Goal: Task Accomplishment & Management: Manage account settings

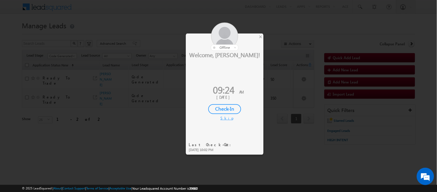
click at [218, 109] on div "Check-In" at bounding box center [224, 109] width 33 height 10
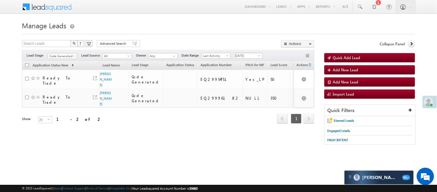
click at [242, 54] on span "[DATE]" at bounding box center [246, 55] width 27 height 5
click at [240, 75] on link "[DATE]" at bounding box center [248, 74] width 29 height 5
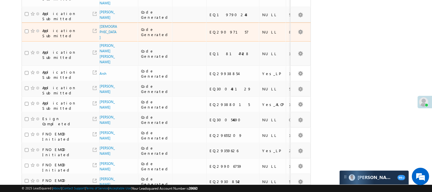
scroll to position [32, 0]
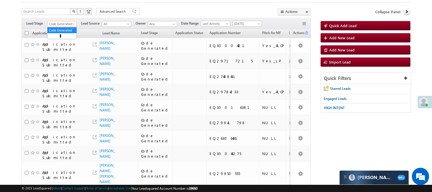
click at [48, 24] on span "Code Generated" at bounding box center [61, 23] width 27 height 5
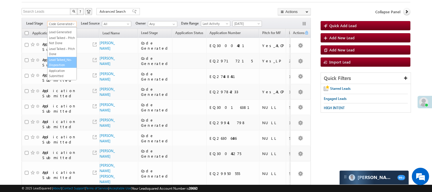
scroll to position [0, 0]
click at [59, 39] on link "Lead Generated" at bounding box center [62, 35] width 29 height 5
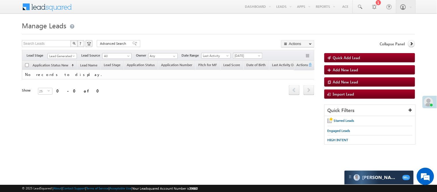
click at [246, 55] on span "[DATE]" at bounding box center [247, 55] width 29 height 6
click at [250, 60] on div "Filters Lead Stage All Lead Generated Lead Talked - Pitch Not Done Lead Talked …" at bounding box center [168, 55] width 292 height 11
click at [247, 57] on span "[DATE]" at bounding box center [246, 55] width 27 height 5
click at [251, 81] on link "[DATE]" at bounding box center [248, 80] width 29 height 5
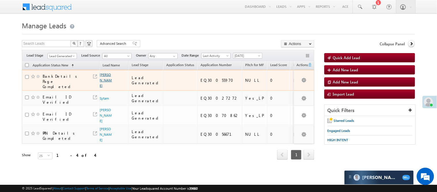
click at [106, 76] on link "Shubneet Kaur" at bounding box center [106, 79] width 12 height 15
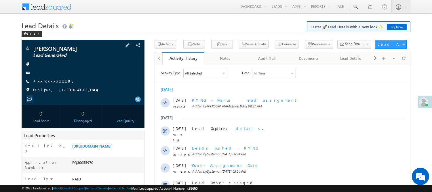
click at [54, 81] on link "+xx-xxxxxxxx85" at bounding box center [53, 80] width 40 height 5
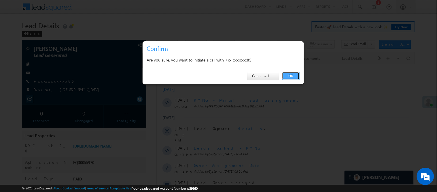
click at [294, 75] on link "OK" at bounding box center [291, 76] width 18 height 8
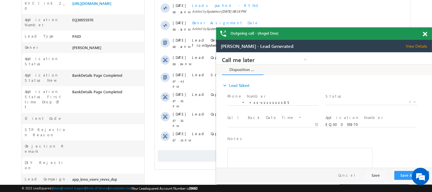
scroll to position [128, 0]
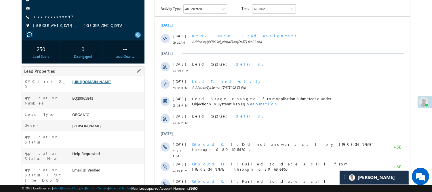
click at [87, 84] on link "[URL][DOMAIN_NAME]" at bounding box center [91, 81] width 39 height 5
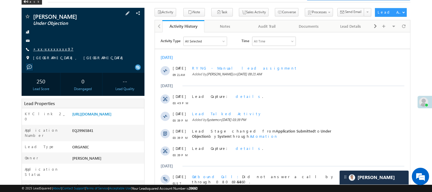
click at [50, 49] on link "+xx-xxxxxxxx97" at bounding box center [53, 48] width 40 height 5
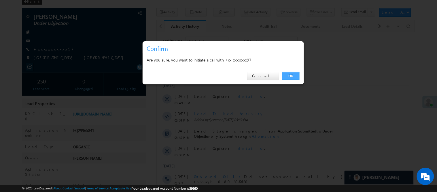
click at [295, 74] on link "OK" at bounding box center [291, 76] width 18 height 8
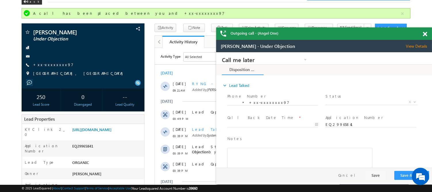
scroll to position [0, 0]
click at [96, 132] on link "https://angelbroking1-pk3em7sa.customui-test.leadsquared.com?leadId=342a9016-b8…" at bounding box center [91, 129] width 39 height 5
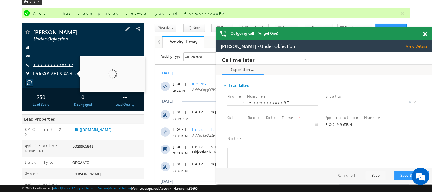
click at [50, 64] on link "+xx-xxxxxxxx97" at bounding box center [53, 64] width 40 height 5
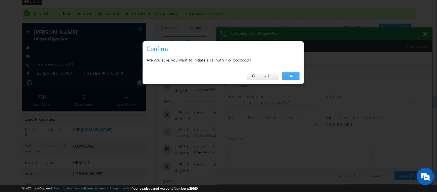
click at [290, 75] on link "OK" at bounding box center [291, 76] width 18 height 8
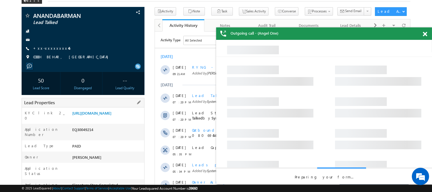
click at [111, 113] on link "https://angelbroking1-pk3em7sa.customui-test.leadsquared.com?leadId=a301533d-1e…" at bounding box center [91, 112] width 39 height 5
click at [40, 44] on div "ANANDABARMAN Lead Talked +xx-xxxxxxxx46" at bounding box center [82, 38] width 117 height 50
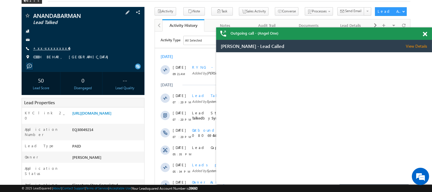
click at [41, 48] on link "+xx-xxxxxxxx46" at bounding box center [51, 48] width 37 height 5
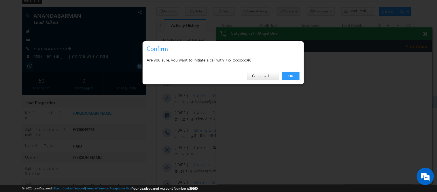
drag, startPoint x: 284, startPoint y: 79, endPoint x: 277, endPoint y: 13, distance: 65.8
click at [284, 79] on link "OK" at bounding box center [291, 76] width 18 height 8
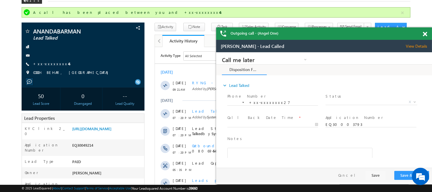
click at [426, 33] on span at bounding box center [425, 34] width 4 height 5
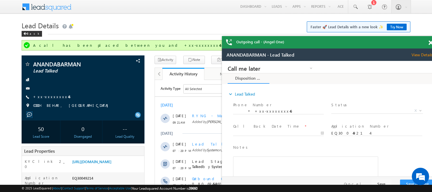
click at [431, 43] on span at bounding box center [431, 42] width 4 height 5
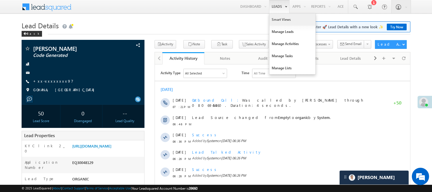
click at [280, 20] on link "Smart Views" at bounding box center [293, 20] width 46 height 12
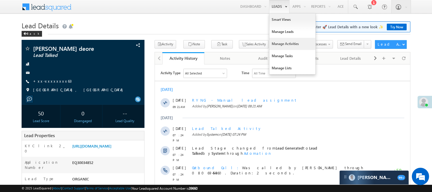
click at [285, 39] on link "Manage Activities" at bounding box center [293, 44] width 46 height 12
click at [283, 35] on link "Manage Leads" at bounding box center [293, 32] width 46 height 12
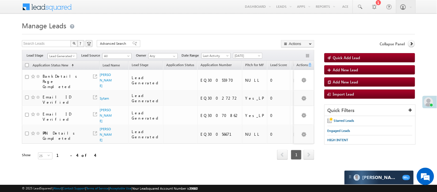
click at [65, 56] on span "Lead Generated" at bounding box center [61, 55] width 27 height 5
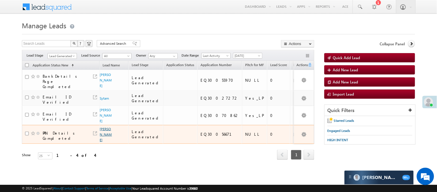
click at [101, 126] on link "[PERSON_NAME]" at bounding box center [106, 133] width 12 height 15
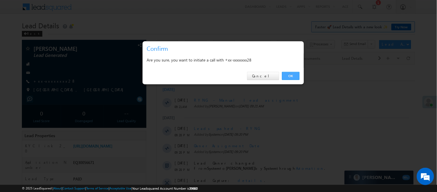
click at [293, 73] on link "OK" at bounding box center [291, 76] width 18 height 8
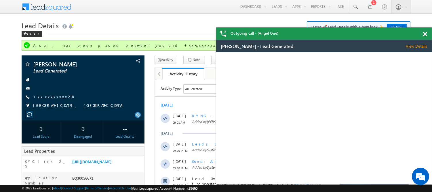
click at [425, 33] on span at bounding box center [425, 34] width 4 height 5
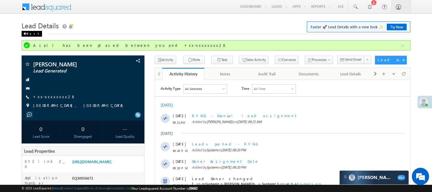
click at [31, 34] on div "Back" at bounding box center [32, 34] width 20 height 6
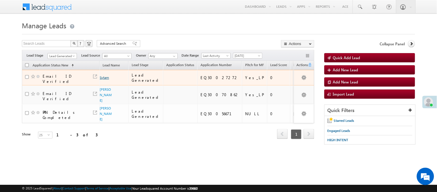
click at [109, 76] on link "Sytam" at bounding box center [104, 77] width 9 height 4
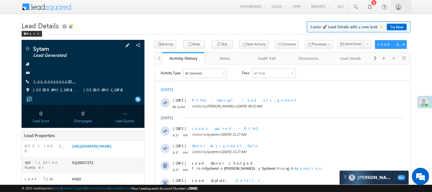
click at [54, 82] on link "+xx-xxxxxxxx60" at bounding box center [54, 80] width 43 height 5
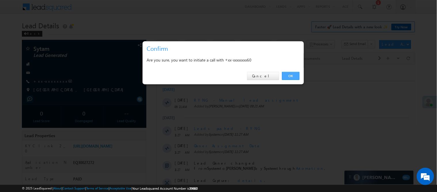
click at [295, 73] on link "OK" at bounding box center [291, 76] width 18 height 8
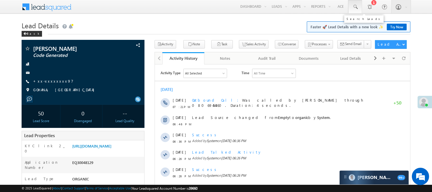
click at [355, 5] on span at bounding box center [356, 7] width 6 height 6
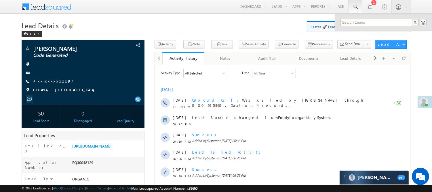
click at [365, 20] on input "text" at bounding box center [380, 22] width 78 height 7
paste input "9970366602"
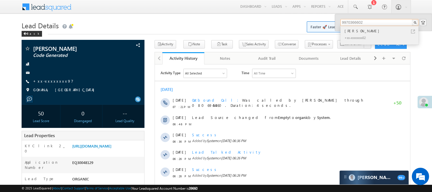
type input "9970366602"
click at [354, 32] on div "[PERSON_NAME]" at bounding box center [382, 31] width 77 height 6
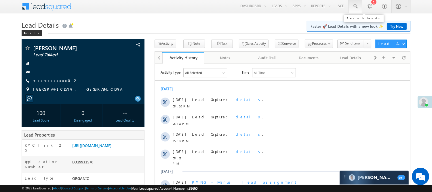
click at [356, 7] on span at bounding box center [356, 6] width 6 height 6
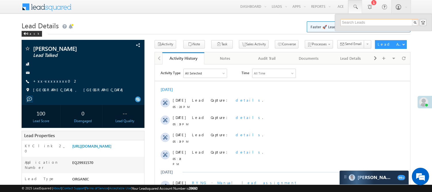
click at [354, 21] on input "text" at bounding box center [380, 22] width 78 height 7
paste input "9970366602"
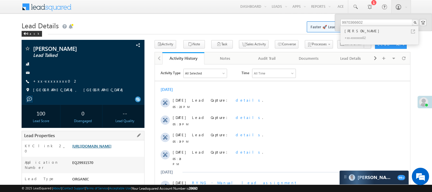
click at [111, 148] on link "https://angelbroking1-pk3em7sa.customui-test.leadsquared.com?leadId=6c5de2b9-a8…" at bounding box center [91, 145] width 39 height 5
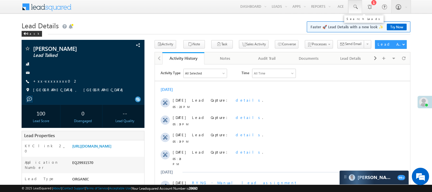
click at [361, 7] on link at bounding box center [355, 6] width 14 height 13
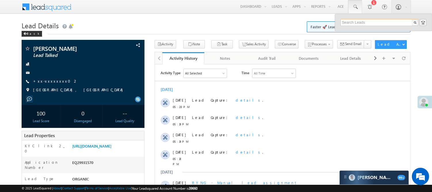
drag, startPoint x: 364, startPoint y: 22, endPoint x: 362, endPoint y: 16, distance: 7.2
click at [364, 22] on input "text" at bounding box center [380, 22] width 78 height 7
paste input "9970366602"
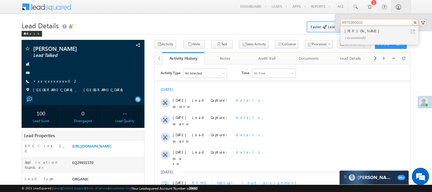
type input "9970366602"
click at [111, 146] on link "https://angelbroking1-pk3em7sa.customui-test.leadsquared.com?leadId=6c5de2b9-a8…" at bounding box center [91, 145] width 39 height 5
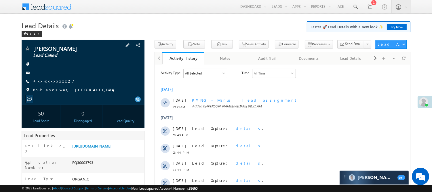
click at [46, 79] on link "+xx-xxxxxxxx27" at bounding box center [53, 80] width 41 height 5
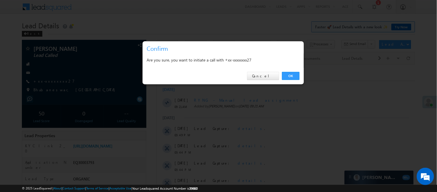
click at [300, 71] on div "OK Cancel" at bounding box center [223, 76] width 161 height 16
click at [295, 75] on link "OK" at bounding box center [291, 76] width 18 height 8
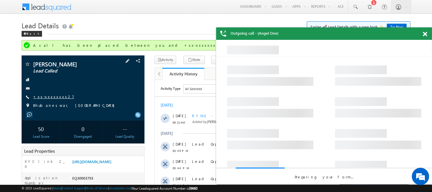
click at [50, 95] on link "+xx-xxxxxxxx27" at bounding box center [53, 96] width 41 height 5
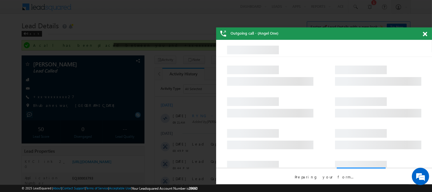
click at [48, 96] on div at bounding box center [216, 96] width 432 height 192
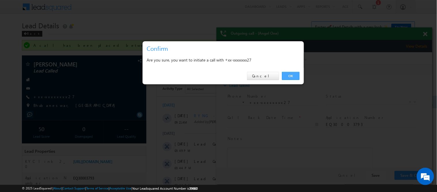
click at [287, 76] on link "OK" at bounding box center [291, 76] width 18 height 8
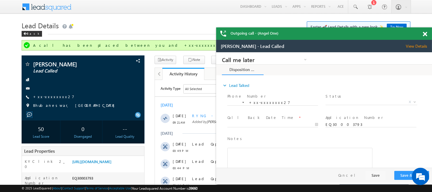
drag, startPoint x: 425, startPoint y: 35, endPoint x: 416, endPoint y: 29, distance: 10.5
click at [425, 35] on span at bounding box center [425, 34] width 4 height 5
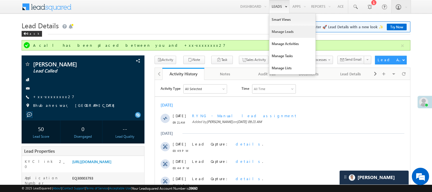
click at [284, 30] on link "Manage Leads" at bounding box center [293, 32] width 46 height 12
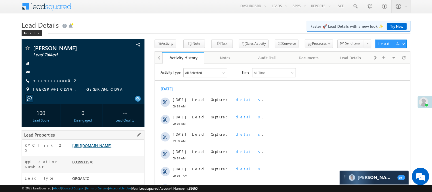
scroll to position [96, 0]
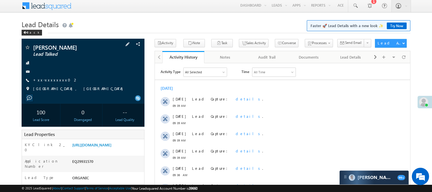
scroll to position [65, 0]
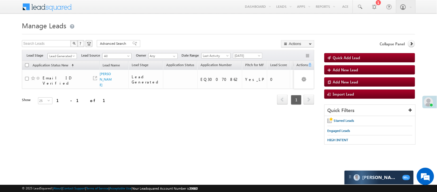
click at [64, 54] on span "Lead Generated" at bounding box center [61, 55] width 27 height 5
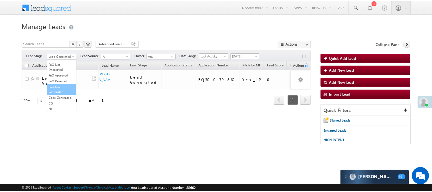
scroll to position [143, 0]
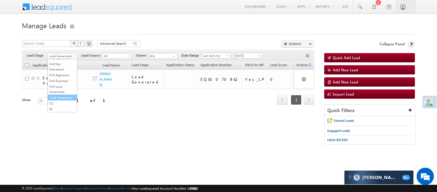
click at [54, 96] on link "Code Generated" at bounding box center [62, 97] width 29 height 5
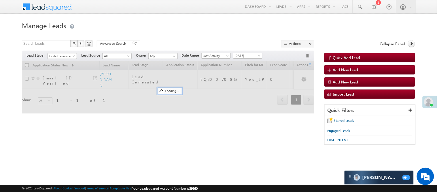
click at [143, 41] on div "Search Leads X ? 1 results found Advanced Search Advanced Search Advanced searc…" at bounding box center [168, 44] width 292 height 8
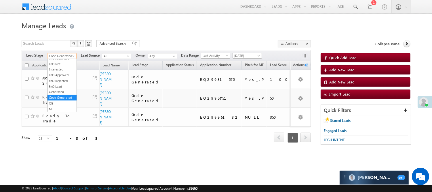
click at [57, 57] on span "Code Generated" at bounding box center [61, 55] width 27 height 5
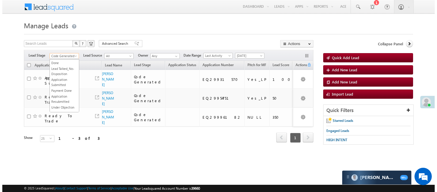
scroll to position [0, 0]
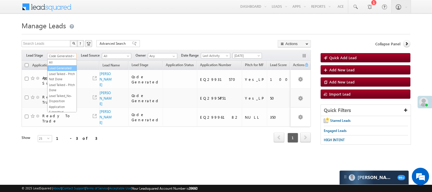
click at [63, 71] on link "Lead Generated" at bounding box center [62, 67] width 29 height 5
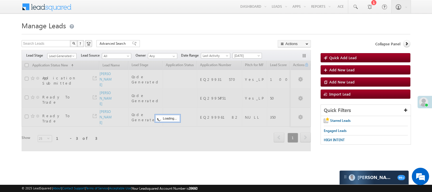
click at [167, 20] on h1 "Manage Leads" at bounding box center [216, 24] width 389 height 11
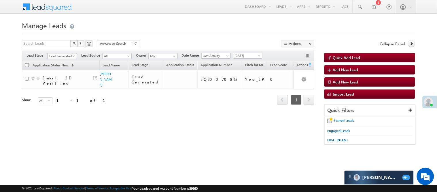
click at [68, 55] on span "Lead Generated" at bounding box center [61, 55] width 27 height 5
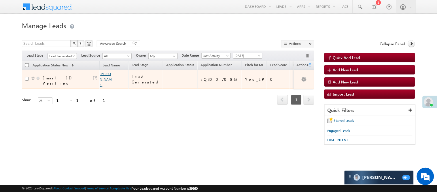
click at [104, 79] on link "[PERSON_NAME]" at bounding box center [106, 78] width 12 height 15
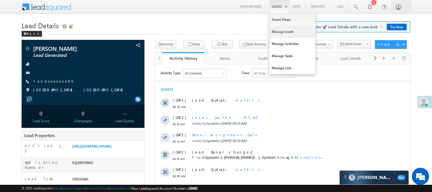
click at [278, 29] on link "Manage Leads" at bounding box center [293, 32] width 46 height 12
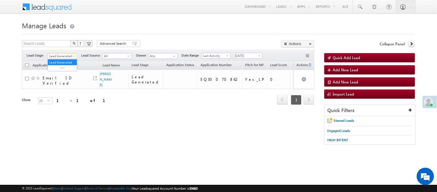
click at [60, 56] on span "Lead Generated" at bounding box center [61, 55] width 27 height 5
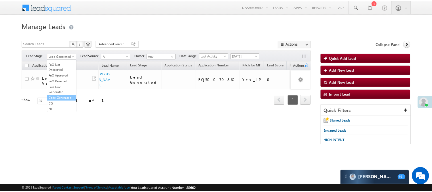
scroll to position [143, 0]
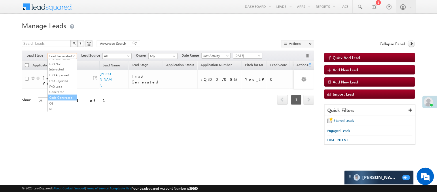
click at [60, 99] on link "Code Generated" at bounding box center [62, 97] width 29 height 5
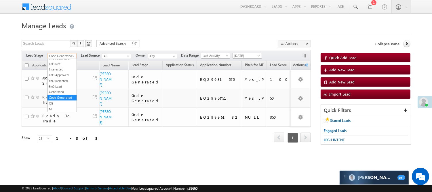
click at [65, 57] on span "Code Generated" at bounding box center [61, 55] width 27 height 5
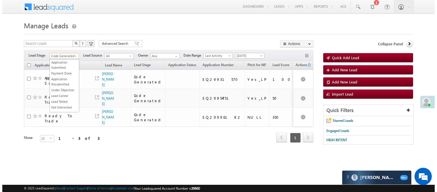
scroll to position [0, 0]
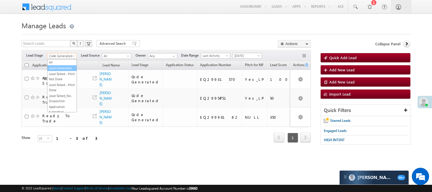
click at [59, 67] on link "Lead Generated" at bounding box center [62, 67] width 29 height 5
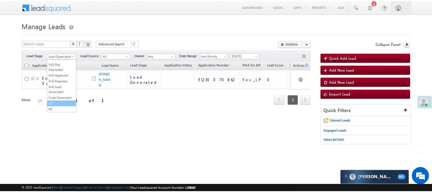
scroll to position [143, 0]
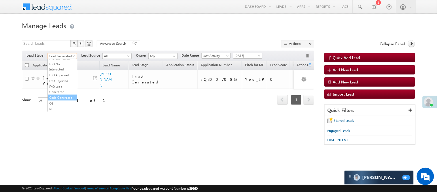
click at [62, 95] on link "Code Generated" at bounding box center [62, 97] width 29 height 5
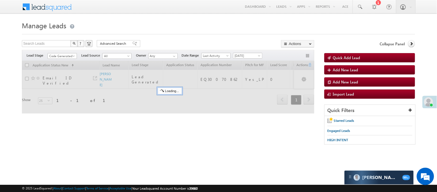
click at [180, 25] on h1 "Manage Leads" at bounding box center [218, 24] width 393 height 11
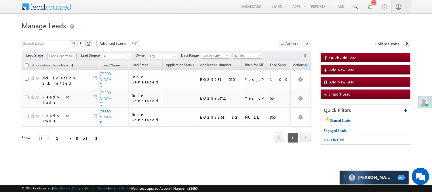
click at [65, 57] on span "Code Generated" at bounding box center [61, 55] width 27 height 5
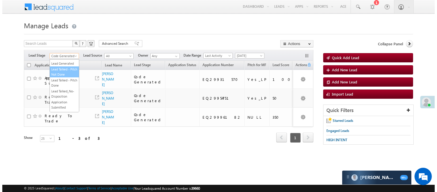
scroll to position [0, 0]
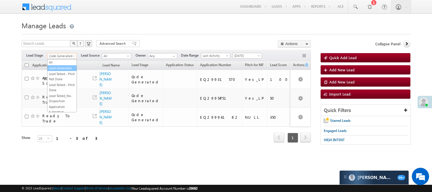
click at [61, 70] on link "Lead Generated" at bounding box center [62, 67] width 29 height 5
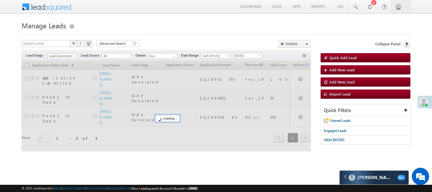
click at [162, 39] on form "Manage Leads Quick Add Lead Search Leads X ? 3 results found Advanced Search Ad…" at bounding box center [216, 88] width 389 height 139
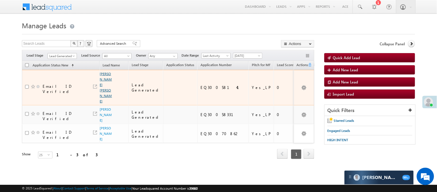
click at [100, 90] on link "[PERSON_NAME] [PERSON_NAME]" at bounding box center [106, 87] width 12 height 32
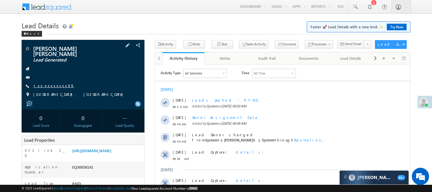
click at [48, 83] on link "+xx-xxxxxxxx99" at bounding box center [53, 85] width 41 height 5
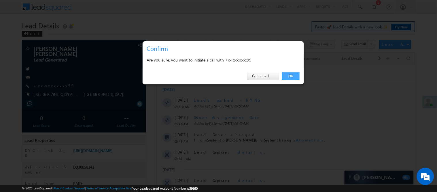
click at [283, 77] on link "OK" at bounding box center [291, 76] width 18 height 8
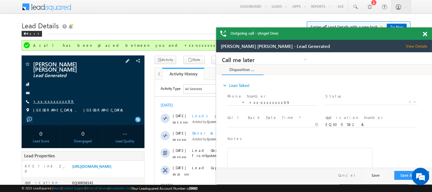
click at [49, 93] on div "[PERSON_NAME] [PERSON_NAME] Lead Generated +xx-xxxxxxxx99" at bounding box center [82, 88] width 117 height 55
click at [49, 98] on link "+xx-xxxxxxxx99" at bounding box center [53, 100] width 41 height 5
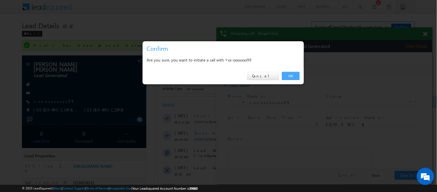
click at [288, 74] on link "OK" at bounding box center [291, 76] width 18 height 8
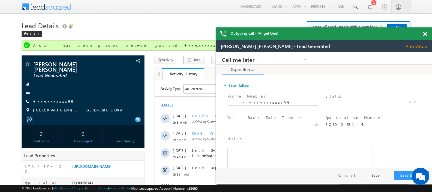
click at [206, 33] on div "Back" at bounding box center [216, 33] width 389 height 4
